Goal: Find specific page/section: Find specific page/section

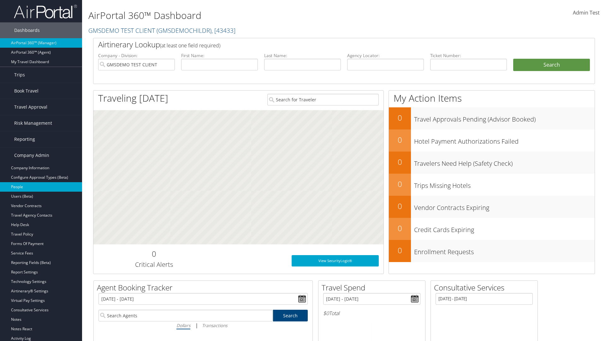
click at [41, 187] on link "People" at bounding box center [41, 186] width 82 height 9
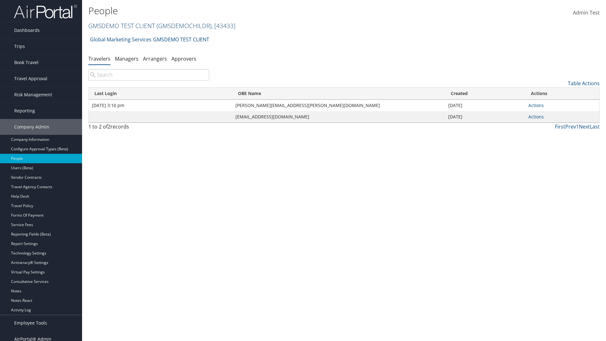
click at [121, 26] on link "GMSDEMO TEST CLIENT ( GMSDEMOCHILDR ) , [ 43433 ]" at bounding box center [161, 25] width 147 height 9
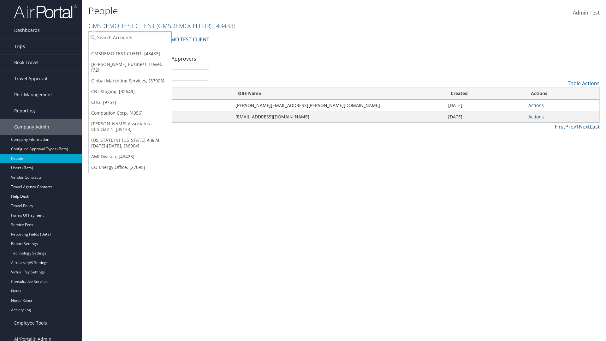
click at [130, 37] on input "search" at bounding box center [130, 38] width 83 height 12
type input "Global Marketing Services"
click at [136, 49] on div "Global Marketing Services (301946), [37903]" at bounding box center [136, 49] width 102 height 6
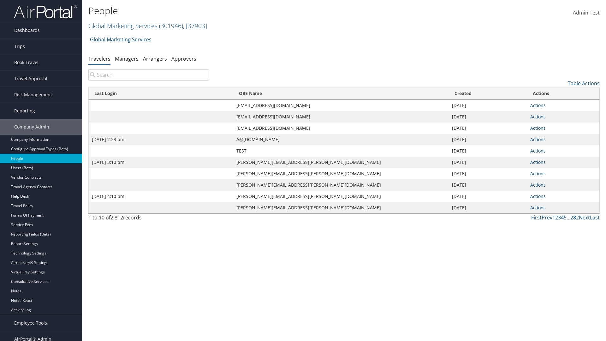
click at [149, 75] on input "search" at bounding box center [148, 74] width 121 height 11
type input "[DATE] 2:23 pm"
